Goal: Browse casually: Explore the website without a specific task or goal

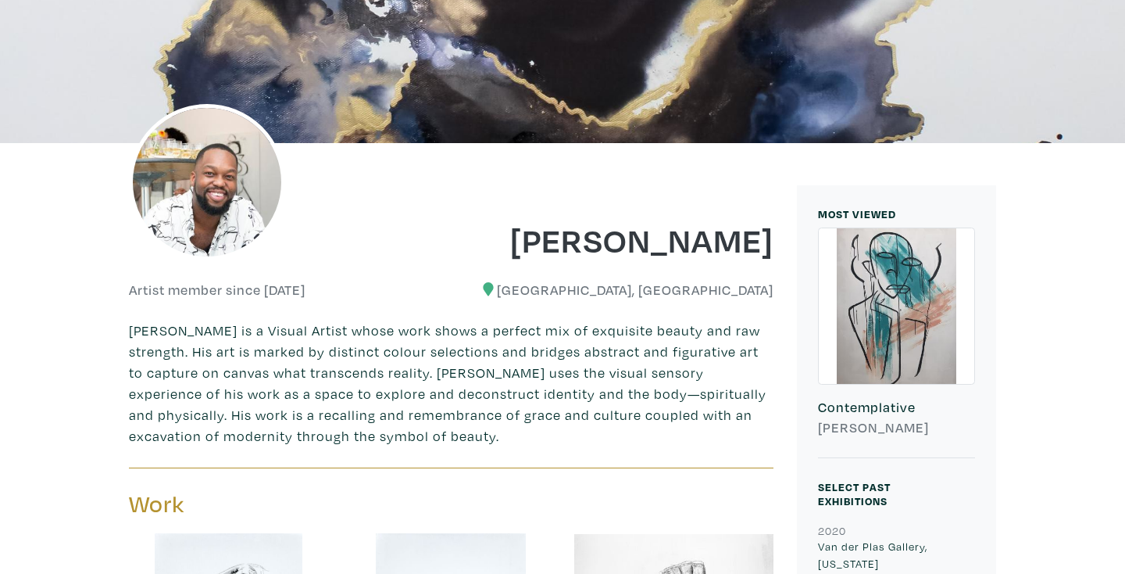
scroll to position [250, 0]
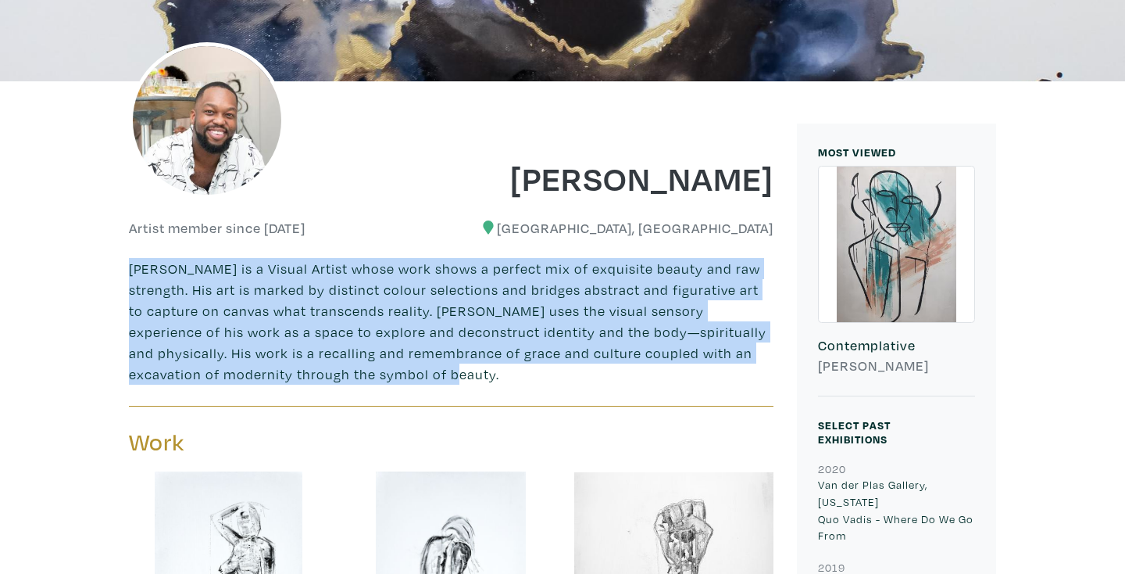
drag, startPoint x: 397, startPoint y: 373, endPoint x: 122, endPoint y: 267, distance: 294.9
copy p "[PERSON_NAME] is a Visual Artist whose work shows a perfect mix of exquisite be…"
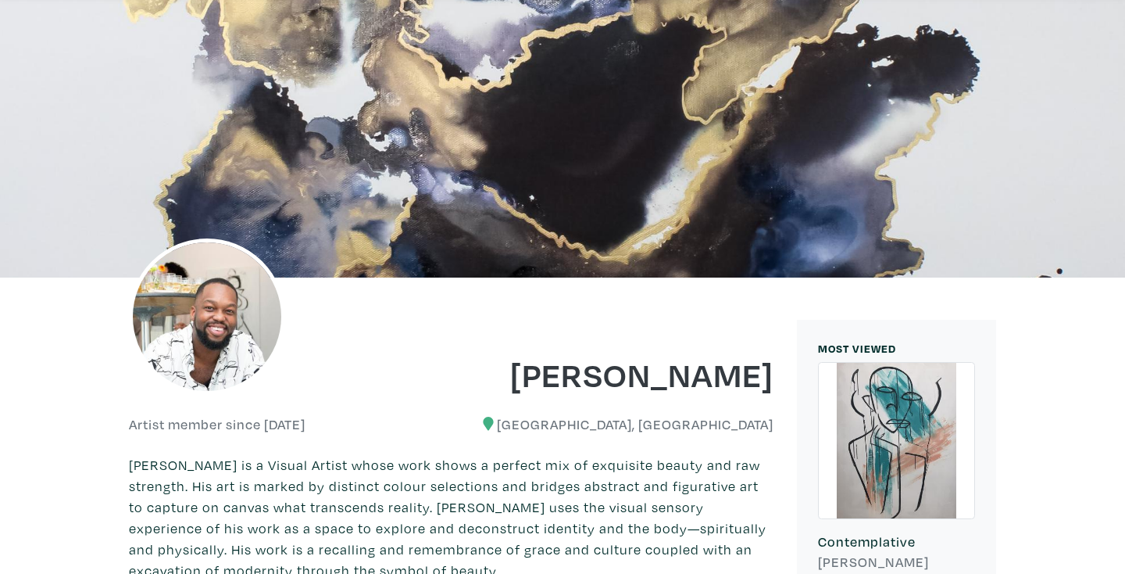
scroll to position [0, 0]
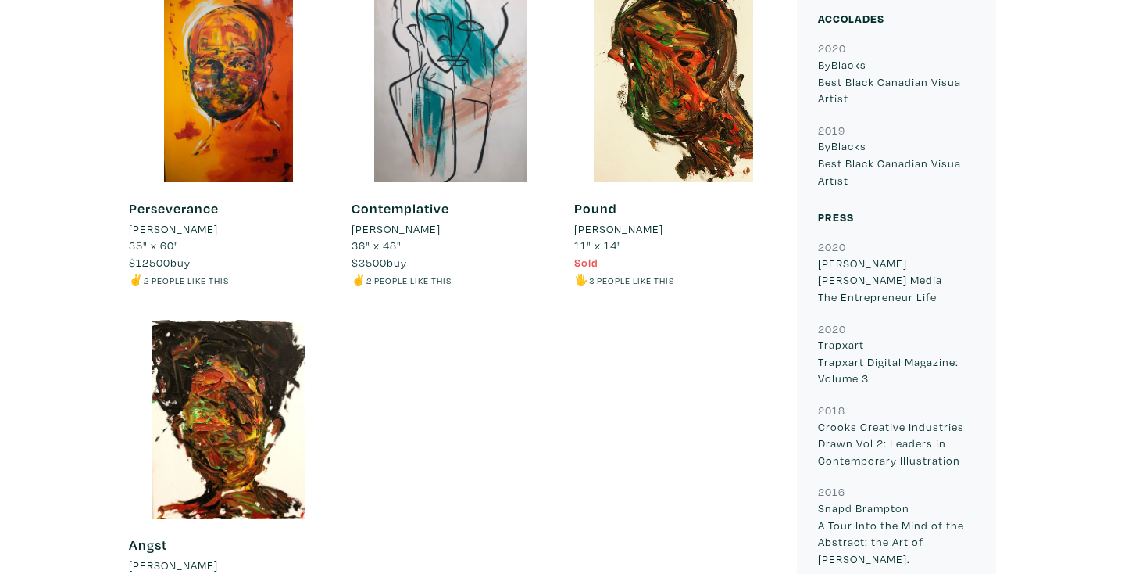
scroll to position [1375, 0]
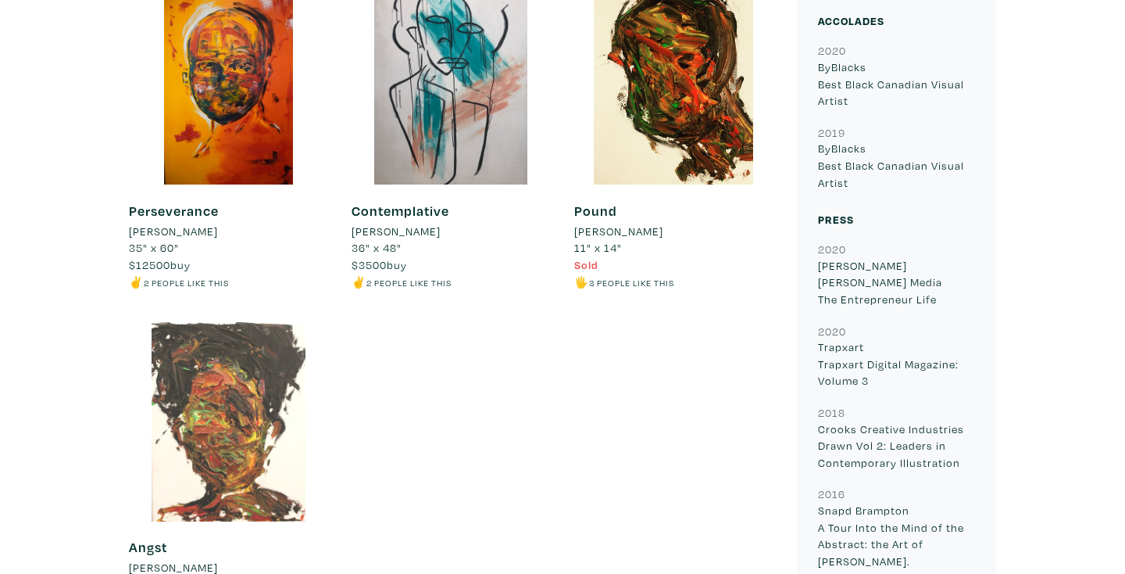
click at [230, 391] on div at bounding box center [228, 421] width 199 height 199
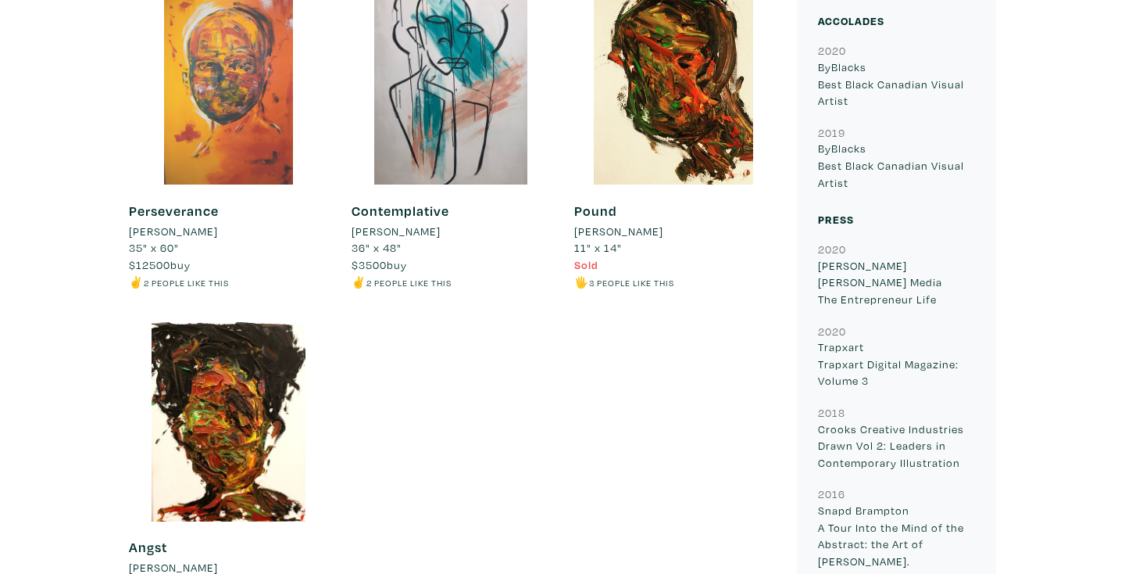
click at [311, 137] on div at bounding box center [228, 84] width 199 height 199
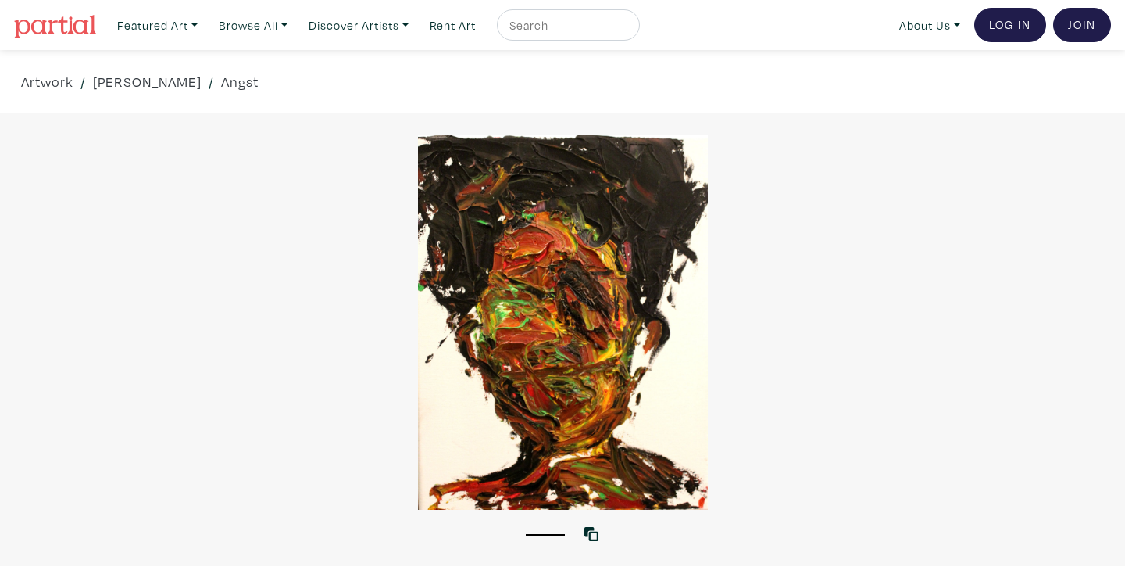
drag, startPoint x: 477, startPoint y: 152, endPoint x: 272, endPoint y: -68, distance: 300.2
drag, startPoint x: 489, startPoint y: 155, endPoint x: 509, endPoint y: 154, distance: 20.4
click at [509, 157] on div at bounding box center [562, 321] width 1125 height 375
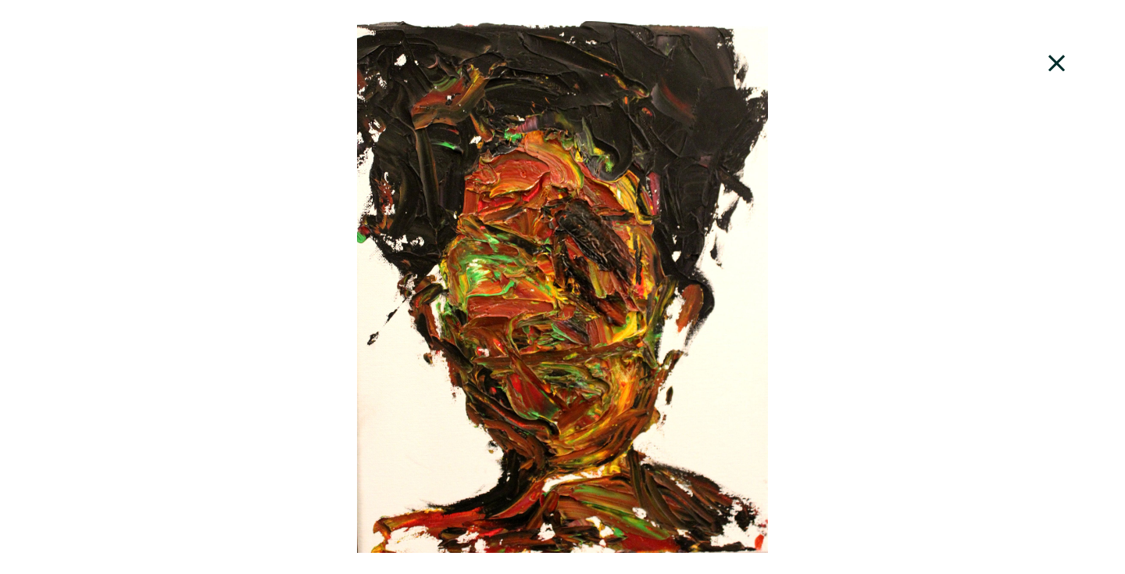
drag, startPoint x: 497, startPoint y: 127, endPoint x: 103, endPoint y: -83, distance: 446.4
drag, startPoint x: 434, startPoint y: 70, endPoint x: 413, endPoint y: -143, distance: 214.4
click at [1051, 58] on icon at bounding box center [1057, 63] width 16 height 16
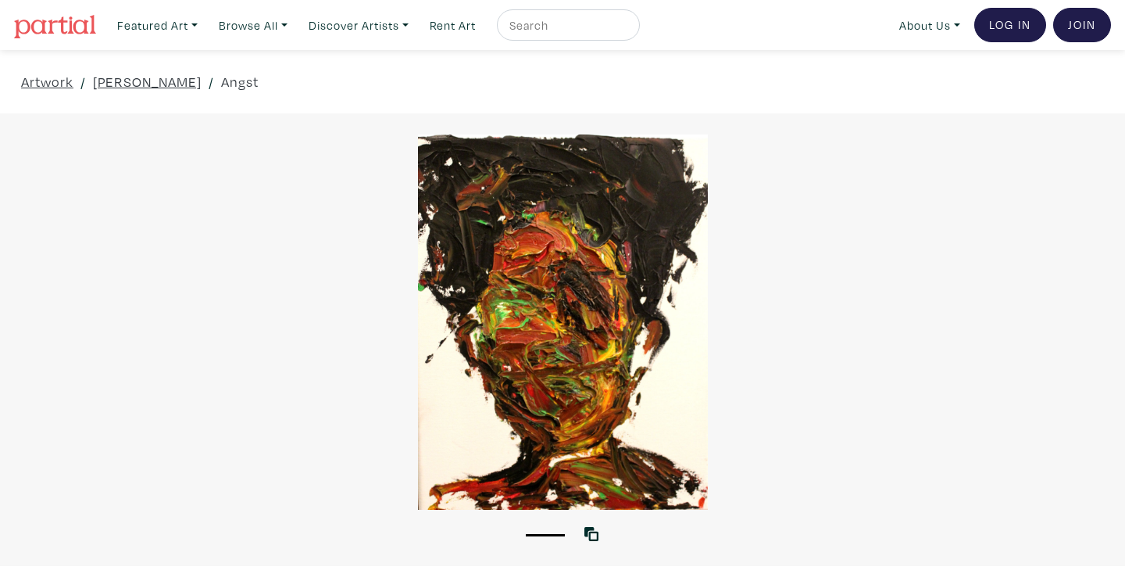
drag, startPoint x: 513, startPoint y: 243, endPoint x: -375, endPoint y: 192, distance: 889.1
